Goal: Task Accomplishment & Management: Manage account settings

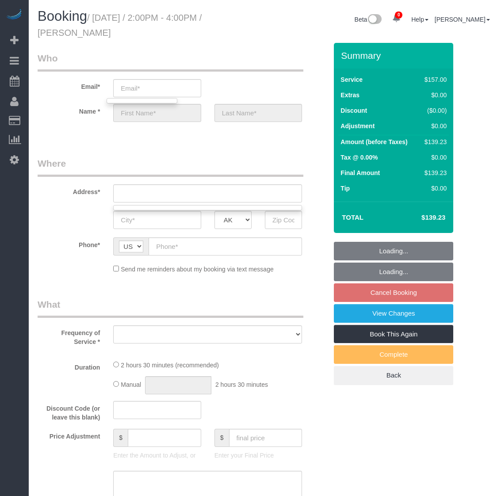
select select "object:1241"
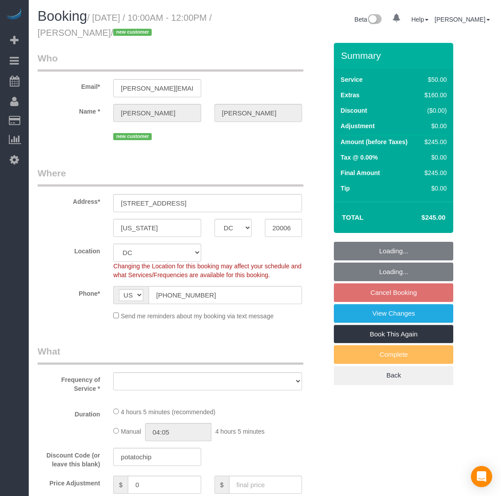
select select "DC"
select select "object:803"
select select "spot2"
select select "number:1"
select select "number:27"
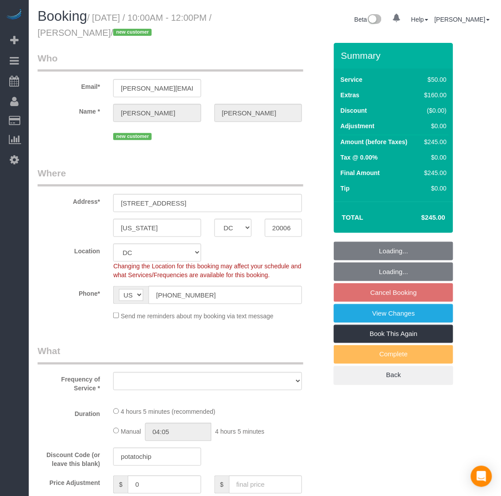
select select "number:35"
select select "1"
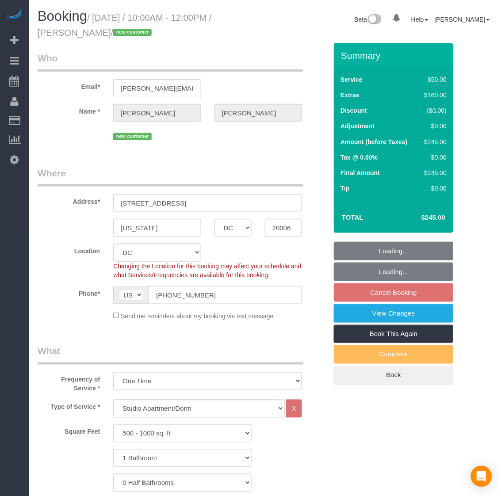
select select "1"
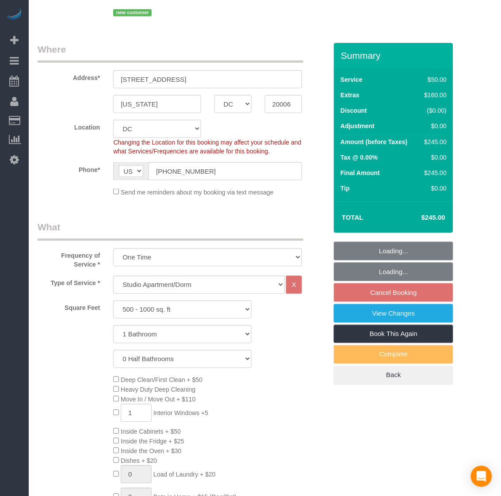
select select "object:1064"
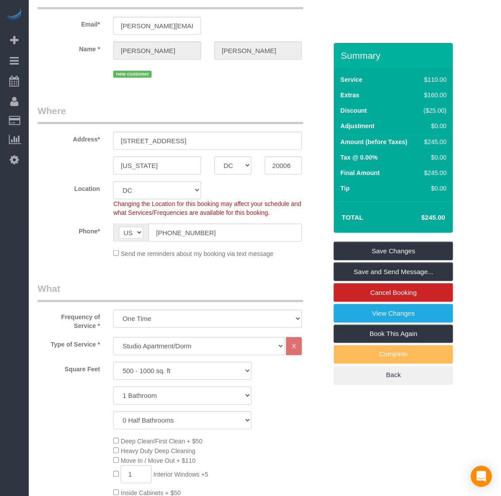
scroll to position [55, 0]
